Goal: Task Accomplishment & Management: Complete application form

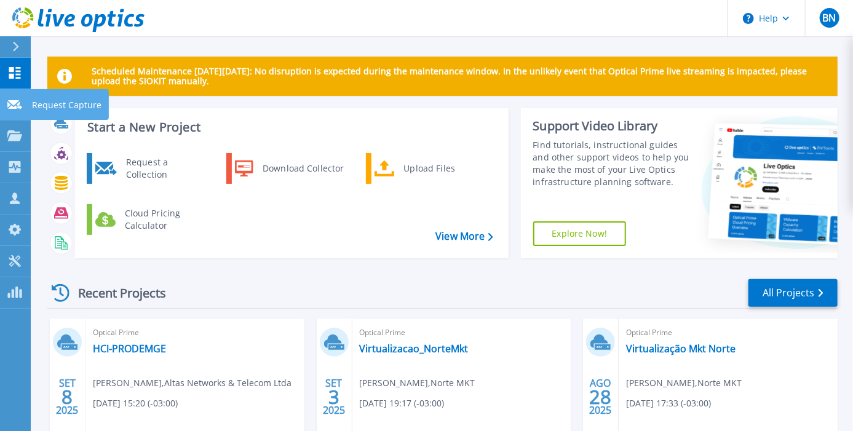
click at [6, 103] on link "Request Capture Request Capture" at bounding box center [15, 104] width 31 height 31
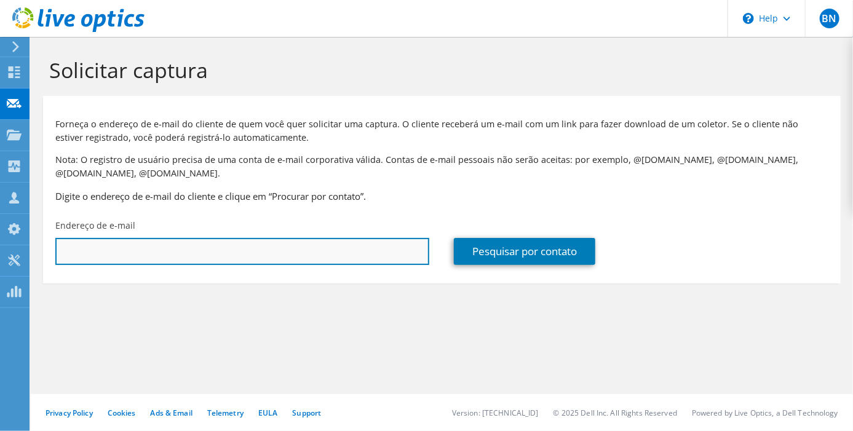
click at [151, 249] on input "text" at bounding box center [242, 251] width 374 height 27
paste input "rogeriot@uberlandia.mg.gov.br"
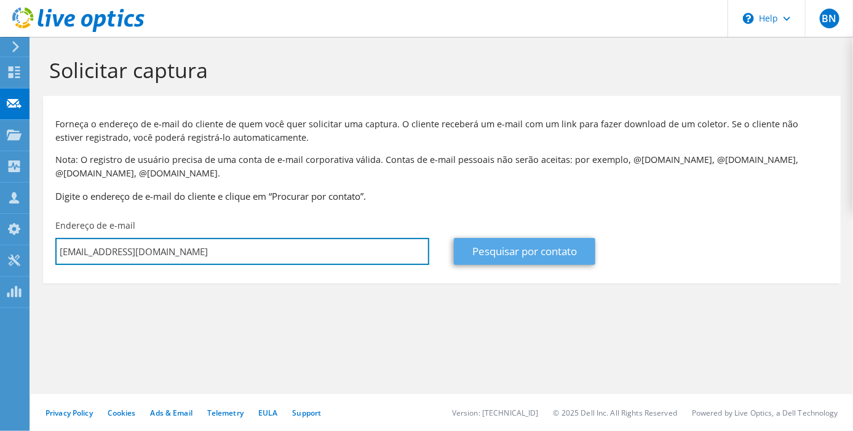
type input "rogeriot@uberlandia.mg.gov.br"
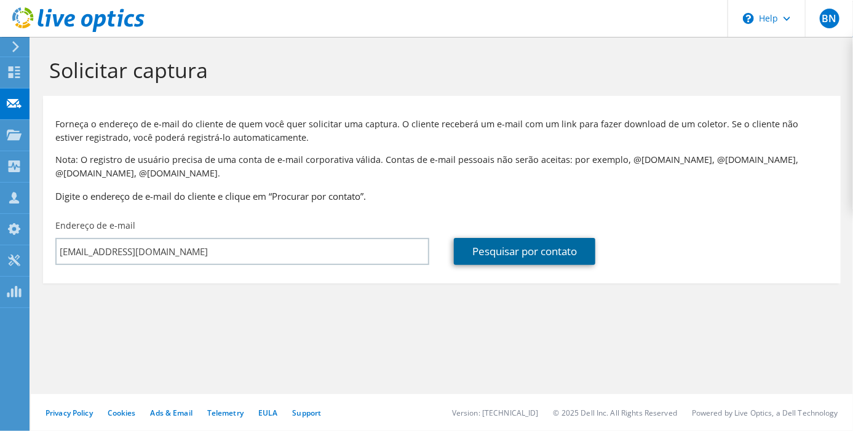
click at [539, 248] on link "Pesquisar por contato" at bounding box center [524, 251] width 141 height 27
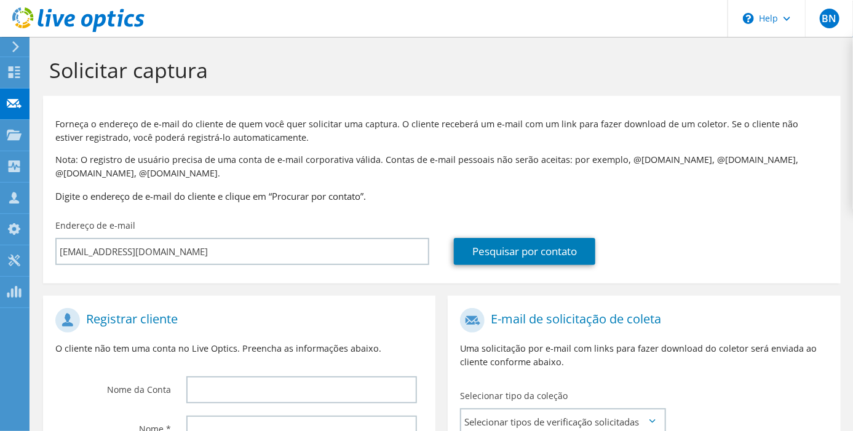
click at [271, 375] on div at bounding box center [305, 389] width 262 height 39
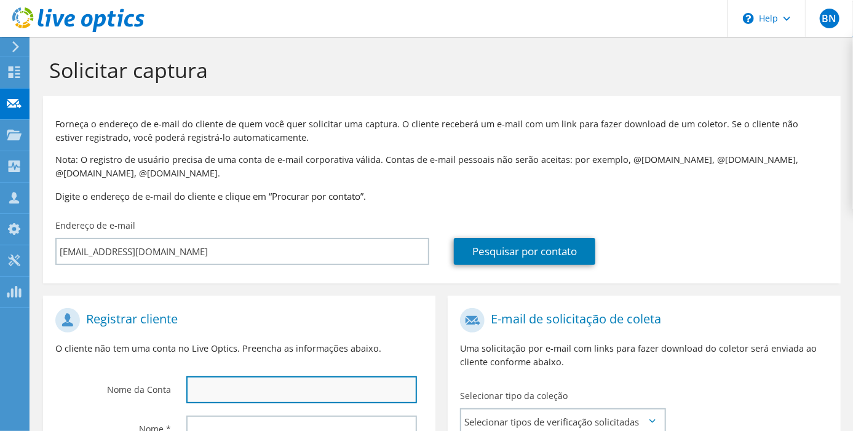
click at [263, 383] on input "text" at bounding box center [301, 390] width 231 height 27
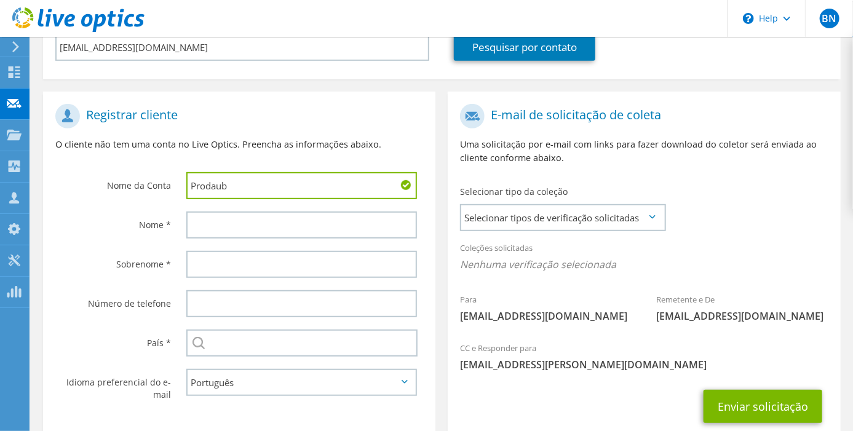
scroll to position [205, 0]
type input "Prodaub"
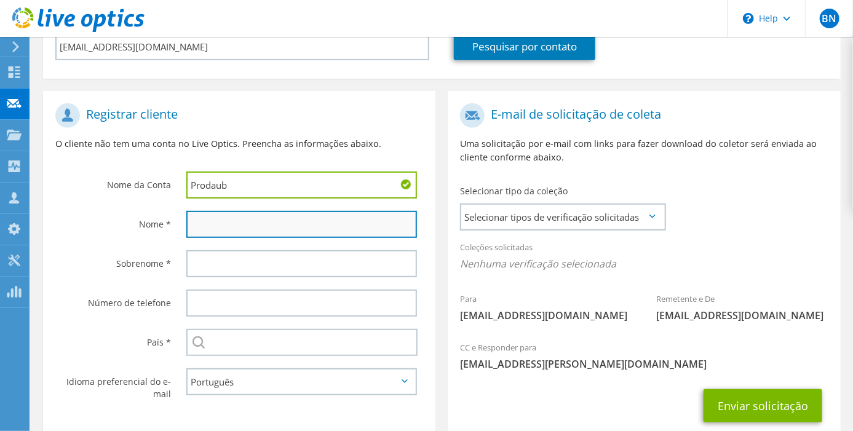
click at [232, 228] on input "text" at bounding box center [301, 224] width 231 height 27
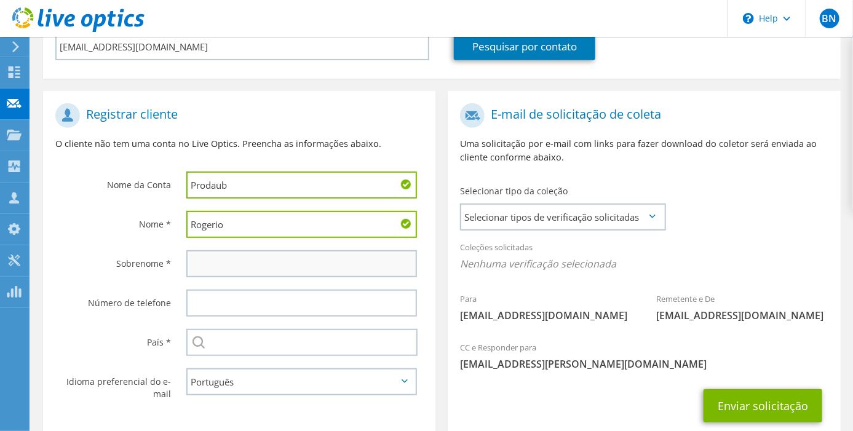
type input "Rogerio"
click at [235, 259] on input "text" at bounding box center [301, 263] width 231 height 27
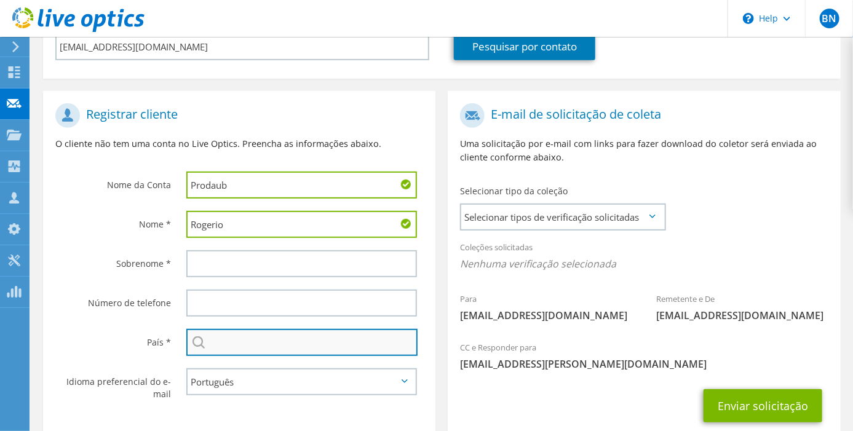
click at [223, 350] on input "text" at bounding box center [302, 342] width 232 height 27
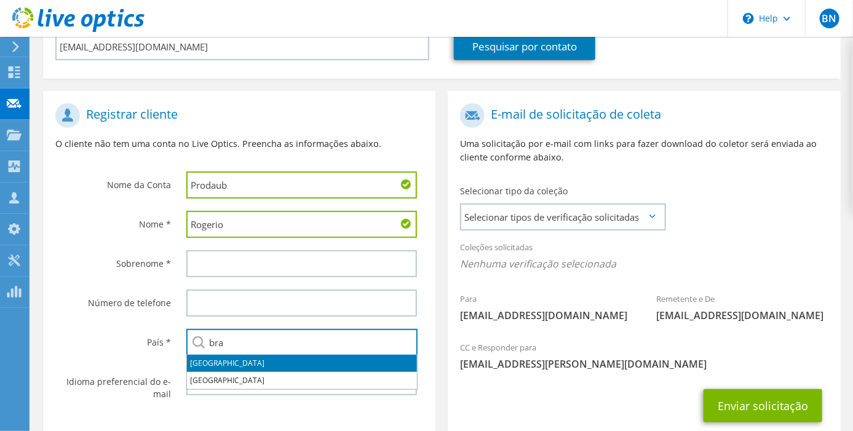
click at [211, 367] on li "Brasil" at bounding box center [302, 363] width 230 height 17
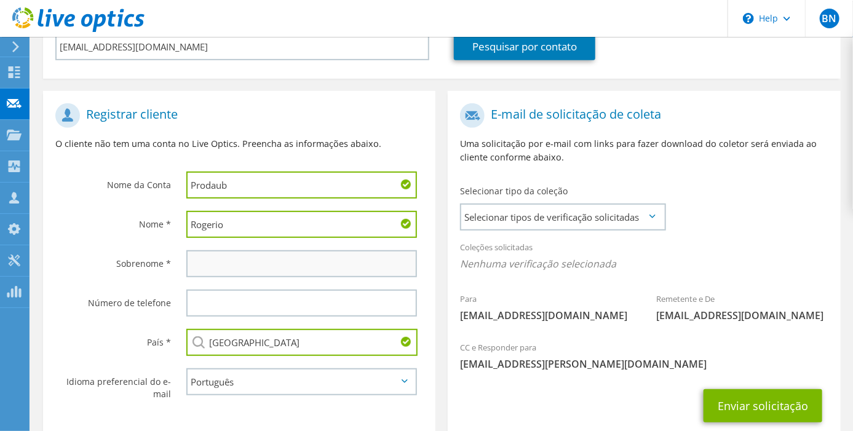
type input "Brasil"
click at [232, 261] on input "text" at bounding box center [301, 263] width 231 height 27
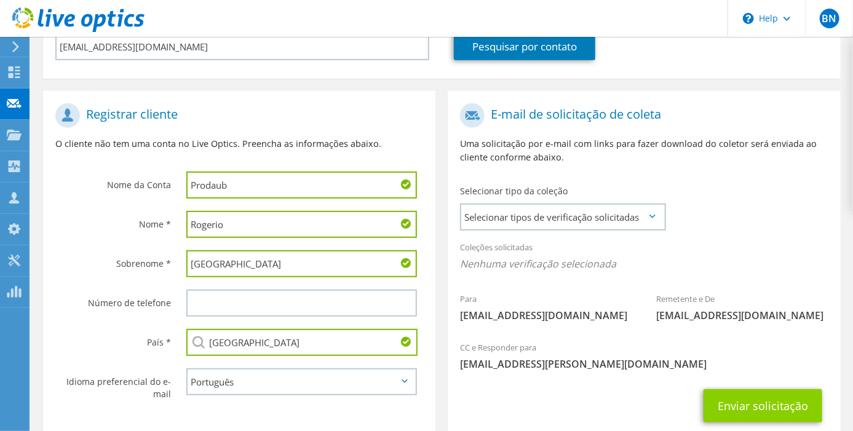
type input "Uberlandia"
click at [739, 395] on button "Enviar solicitação" at bounding box center [763, 405] width 119 height 33
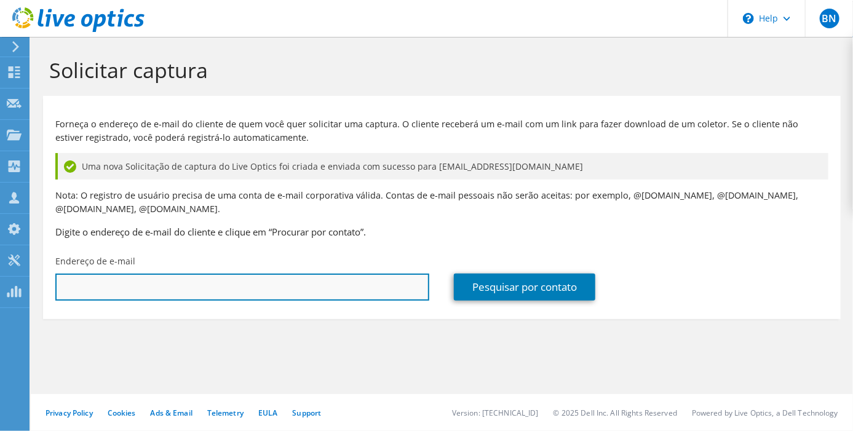
click at [190, 294] on input "text" at bounding box center [242, 287] width 374 height 27
paste input "[EMAIL_ADDRESS][DOMAIN_NAME]"
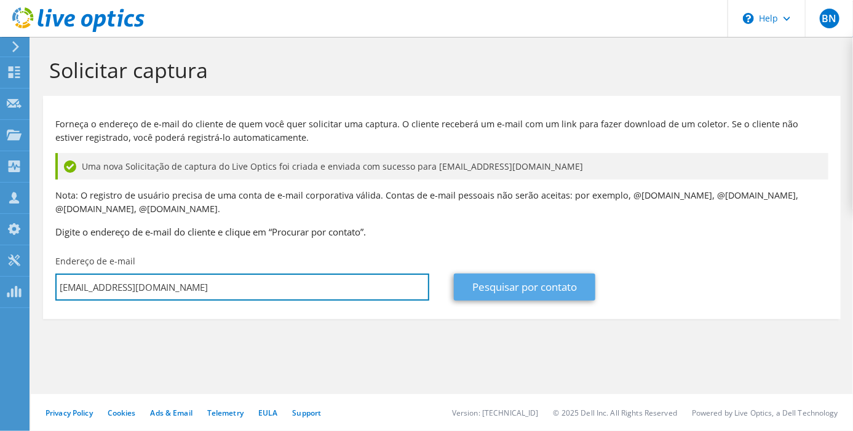
type input "rogeriot@uberlandia.mg.gov.br"
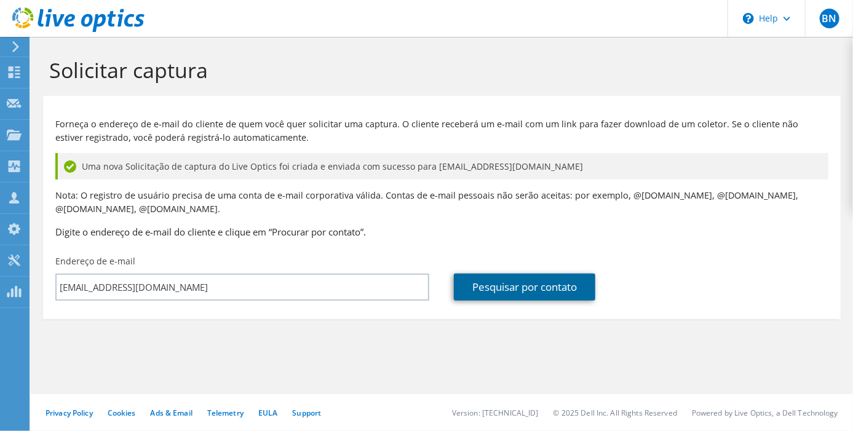
click at [517, 292] on link "Pesquisar por contato" at bounding box center [524, 287] width 141 height 27
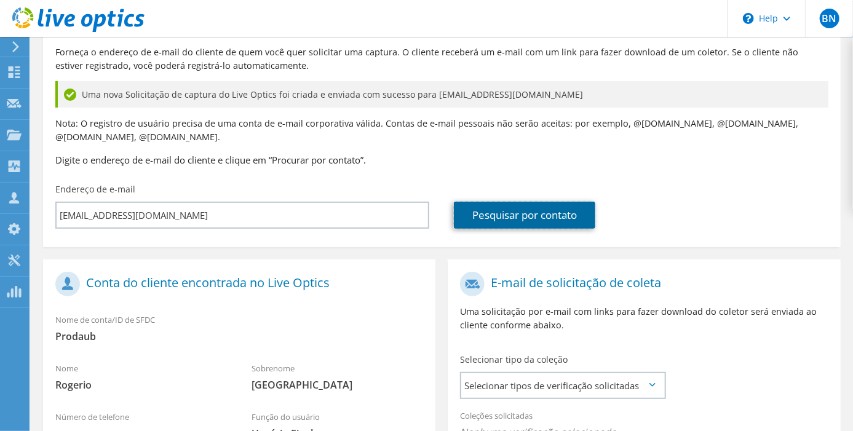
scroll to position [137, 0]
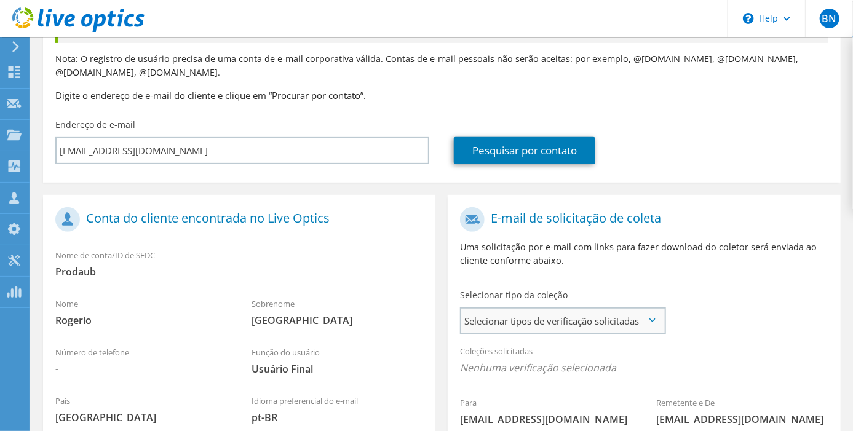
click at [508, 323] on span "Selecionar tipos de verificação solicitadas" at bounding box center [562, 321] width 202 height 25
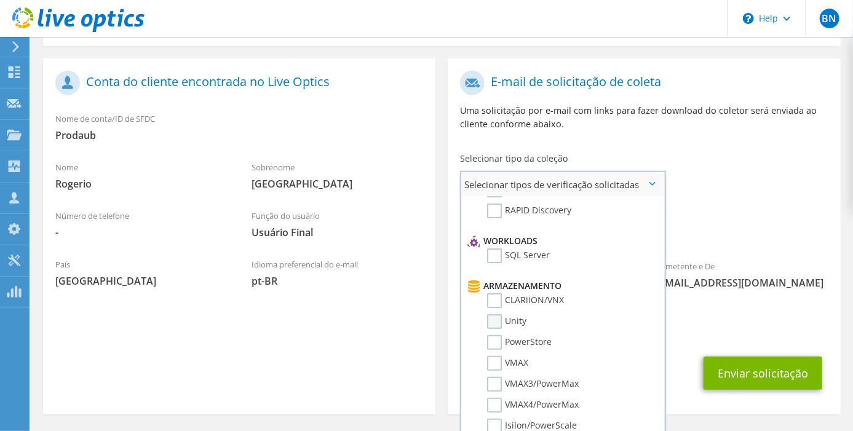
click at [500, 314] on label "Unity" at bounding box center [506, 321] width 39 height 15
click at [0, 0] on input "Unity" at bounding box center [0, 0] width 0 height 0
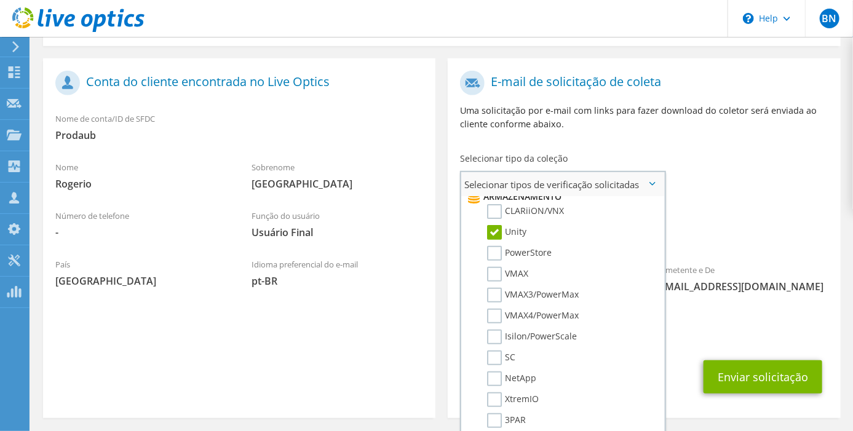
scroll to position [273, 0]
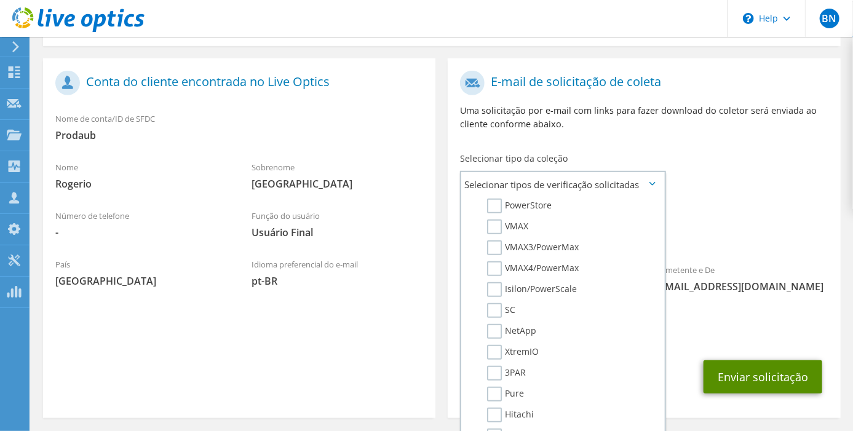
click at [738, 375] on button "Enviar solicitação" at bounding box center [763, 377] width 119 height 33
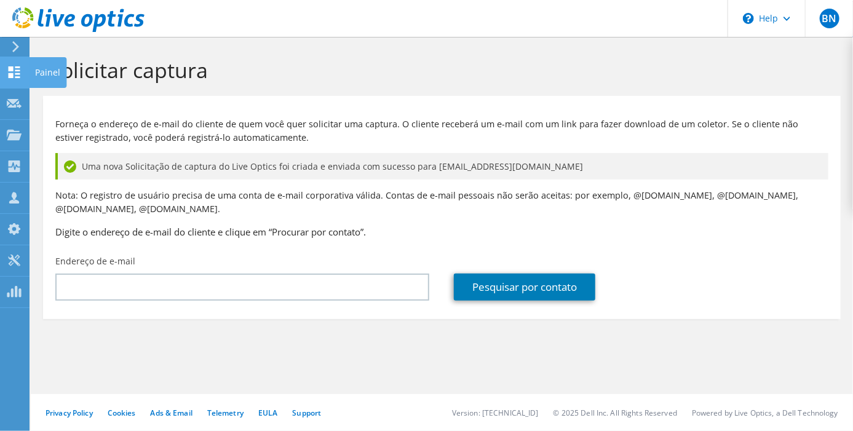
click at [12, 73] on use at bounding box center [15, 72] width 12 height 12
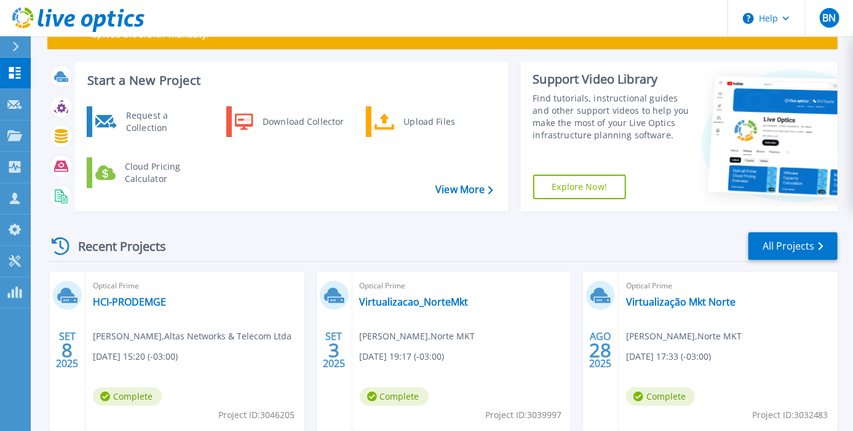
scroll to position [68, 0]
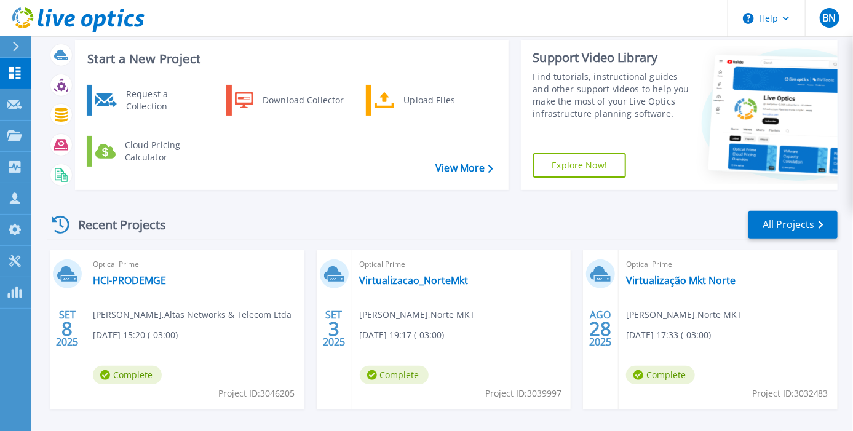
click at [210, 210] on div "Recent Projects All Projects" at bounding box center [442, 225] width 791 height 31
click at [153, 210] on div "Recent Projects" at bounding box center [114, 225] width 135 height 30
click at [111, 189] on div "Start a New Project Request a Collection Download Collector Upload Files Cloud …" at bounding box center [292, 115] width 434 height 150
click at [14, 109] on icon at bounding box center [14, 104] width 15 height 9
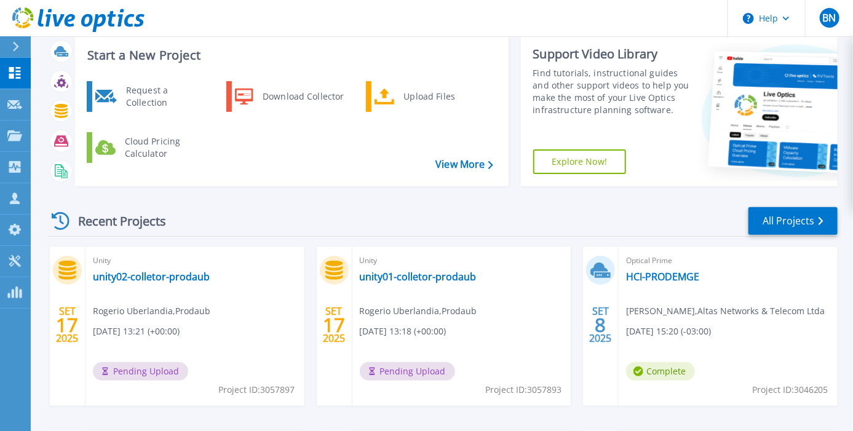
scroll to position [137, 0]
